Goal: Task Accomplishment & Management: Use online tool/utility

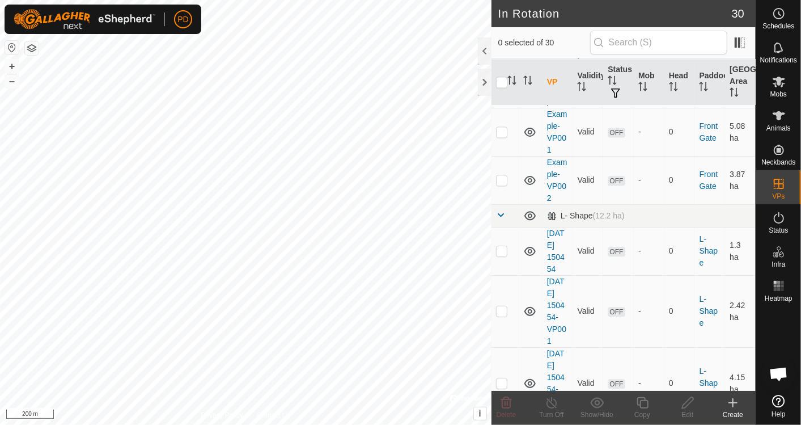
scroll to position [1686, 0]
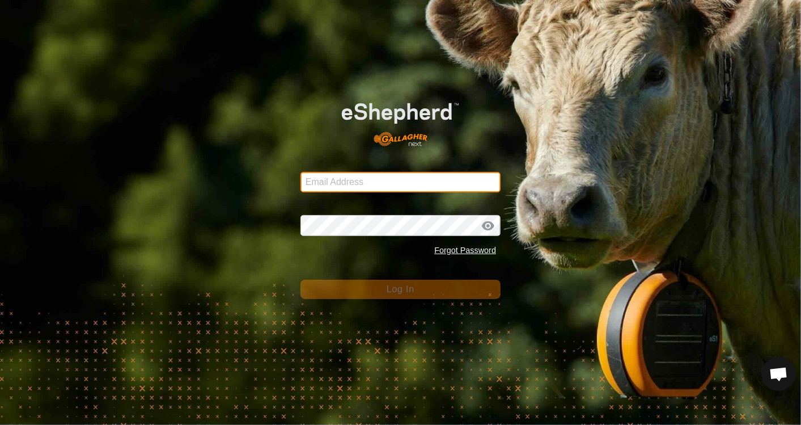
type input "[PERSON_NAME][EMAIL_ADDRESS][PERSON_NAME][DOMAIN_NAME]"
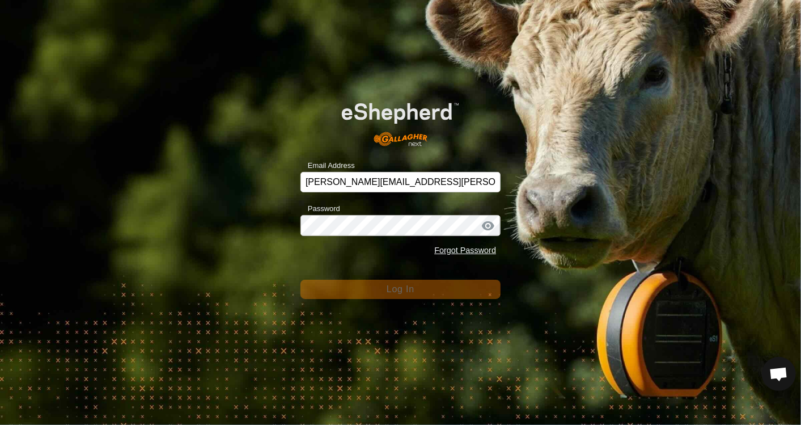
click at [405, 309] on div "Email Address [PERSON_NAME][EMAIL_ADDRESS][PERSON_NAME][DOMAIN_NAME] Password F…" at bounding box center [400, 212] width 801 height 425
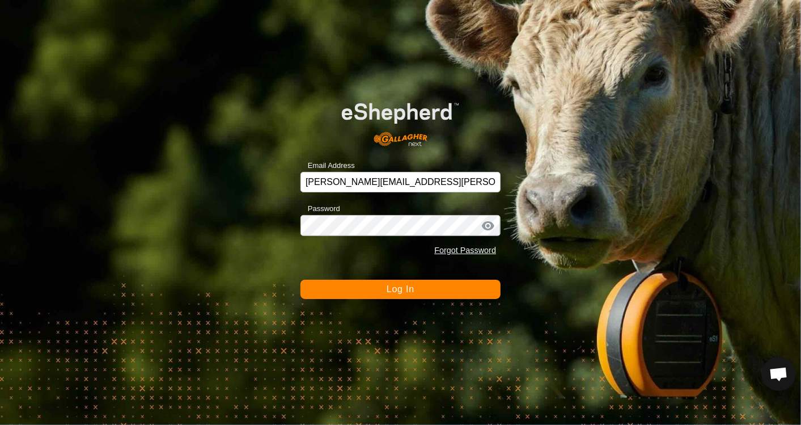
click at [429, 291] on button "Log In" at bounding box center [400, 288] width 200 height 19
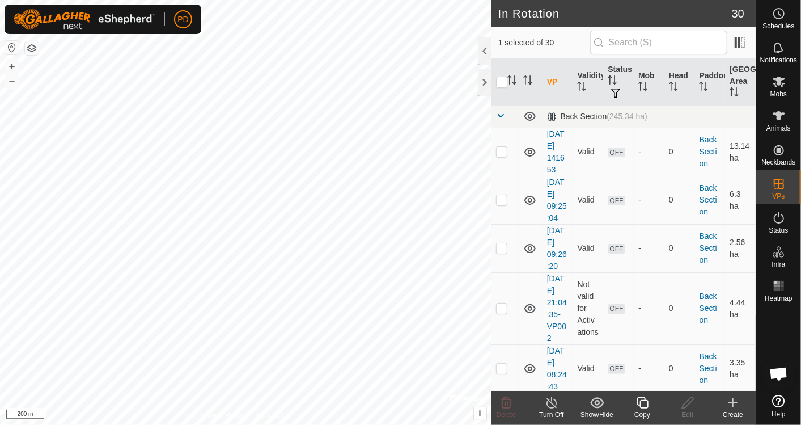
scroll to position [290, 0]
